Goal: Task Accomplishment & Management: Use online tool/utility

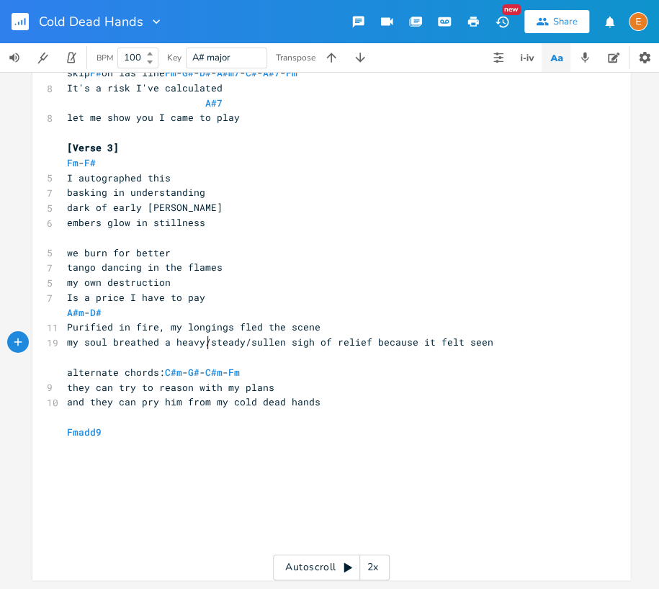
scroll to position [4, 0]
type textarea "heavy/"
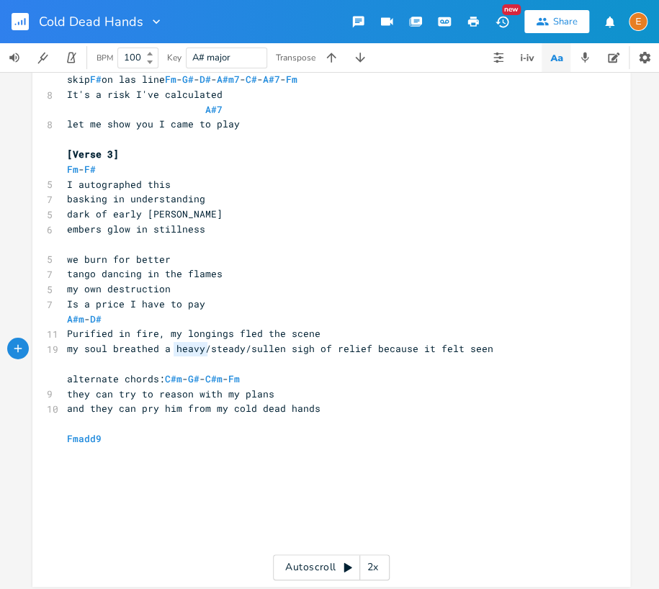
drag, startPoint x: 205, startPoint y: 344, endPoint x: 176, endPoint y: 347, distance: 29.8
click at [174, 347] on span "my soul breathed a heavy/steady/sullen sigh of relief because it felt seen" at bounding box center [280, 348] width 426 height 13
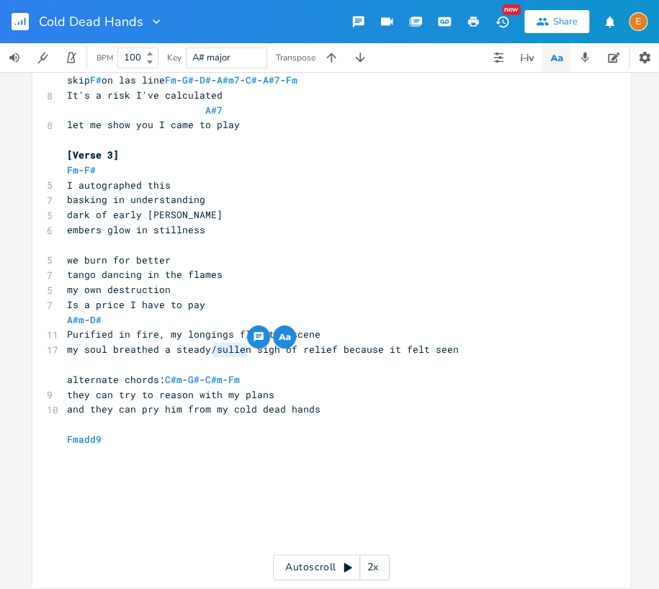
type textarea "/sullen"
drag, startPoint x: 249, startPoint y: 351, endPoint x: 209, endPoint y: 357, distance: 40.0
click at [209, 357] on pre "my soul breathed a steady/sullen sigh of relief because it felt seen" at bounding box center [324, 349] width 520 height 15
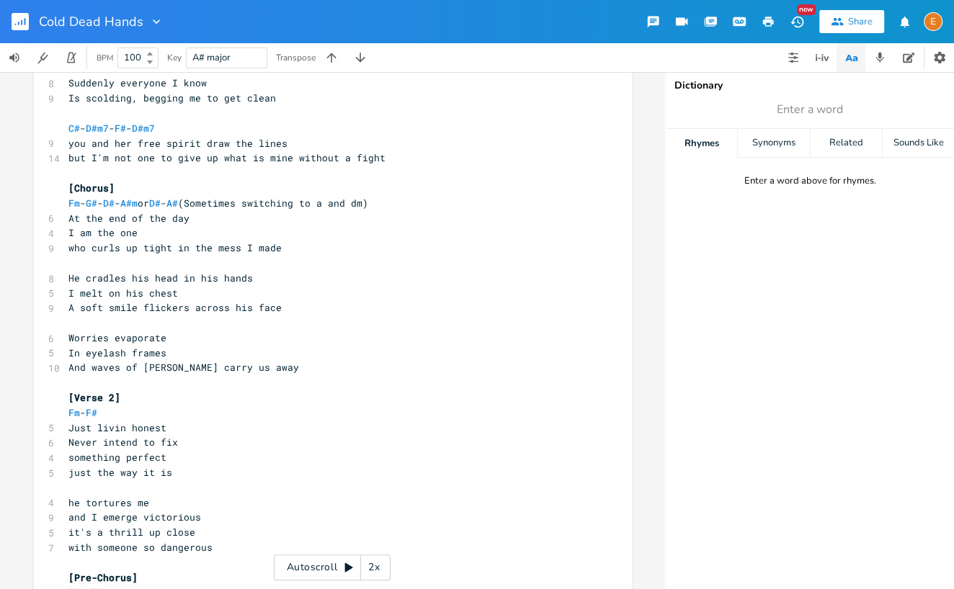
scroll to position [0, 0]
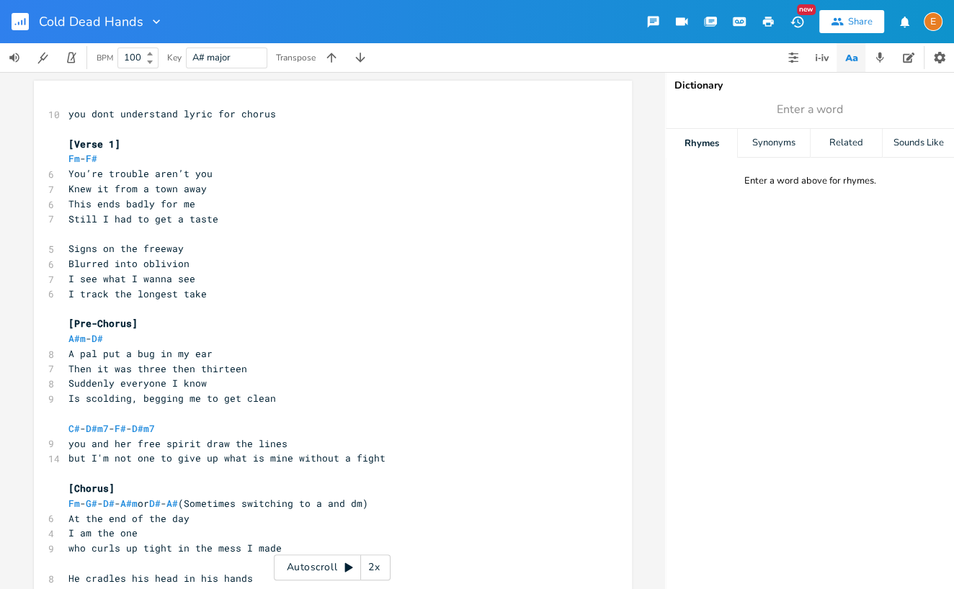
type textarea "you dont understand lyric for chorus"
drag, startPoint x: 297, startPoint y: 112, endPoint x: 51, endPoint y: 101, distance: 245.9
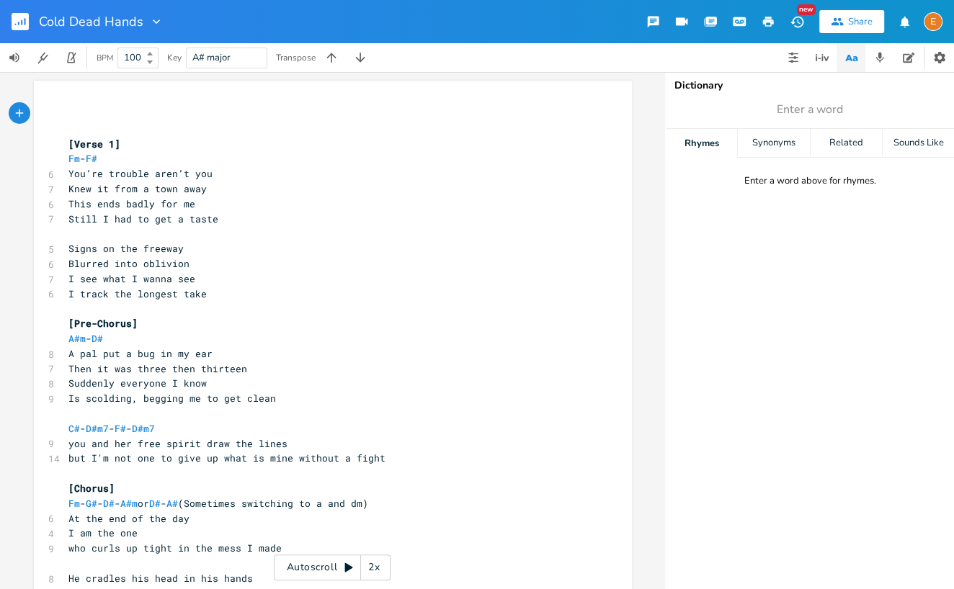
click at [69, 144] on span "[Verse 1]" at bounding box center [94, 144] width 52 height 13
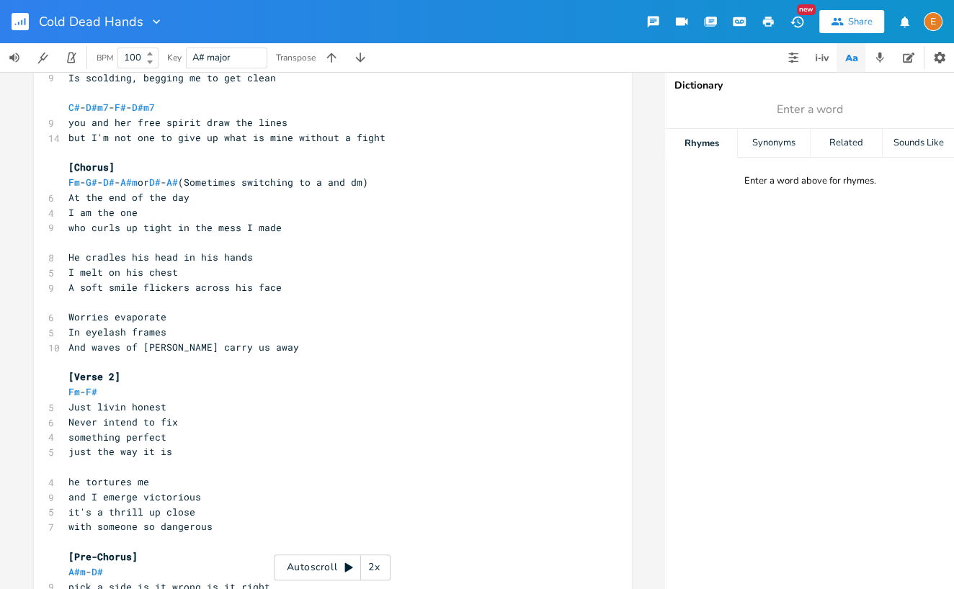
scroll to position [546, 0]
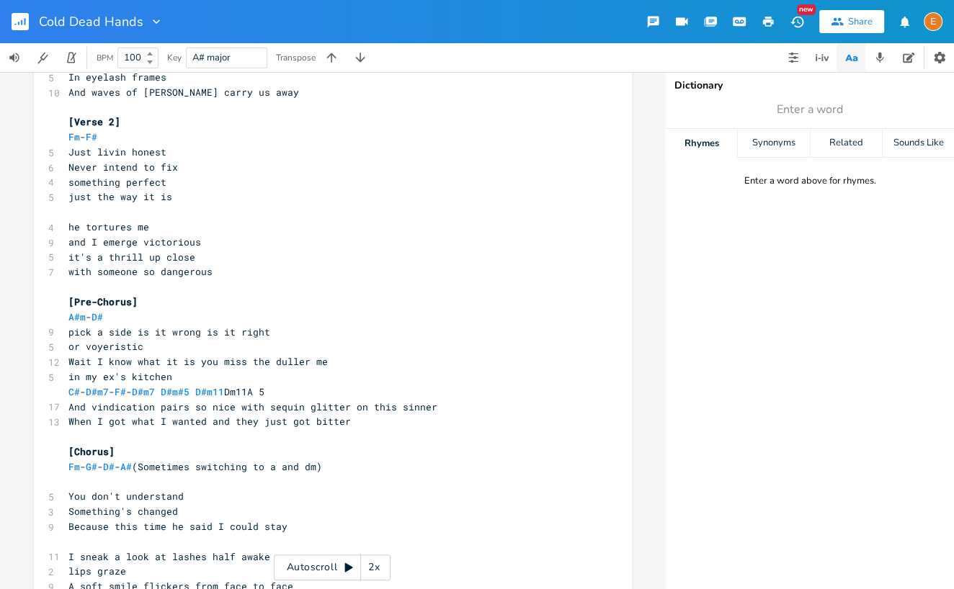
click at [231, 374] on pre "in my ex's kitchen" at bounding box center [326, 377] width 520 height 15
type textarea "/ in that old kitchen / when I was with him"
